Goal: Task Accomplishment & Management: Manage account settings

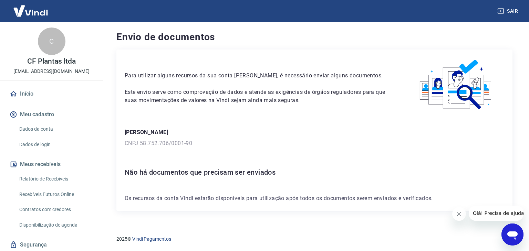
drag, startPoint x: 528, startPoint y: 76, endPoint x: 507, endPoint y: 174, distance: 100.0
click at [507, 174] on div "Envio de documentos Para utilizar alguns recursos da sua conta [PERSON_NAME], é…" at bounding box center [314, 122] width 429 height 200
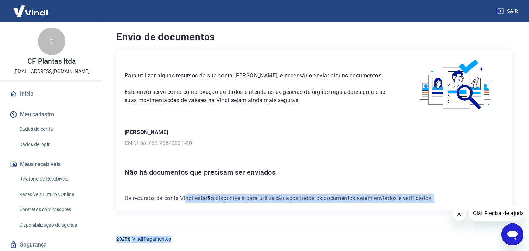
drag, startPoint x: 186, startPoint y: 199, endPoint x: 308, endPoint y: 267, distance: 139.8
click at [308, 251] on html "Sair C CF Plantas ltda [EMAIL_ADDRESS][DOMAIN_NAME] Início Meu cadastro Dados d…" at bounding box center [264, 125] width 529 height 251
